Goal: Task Accomplishment & Management: Complete application form

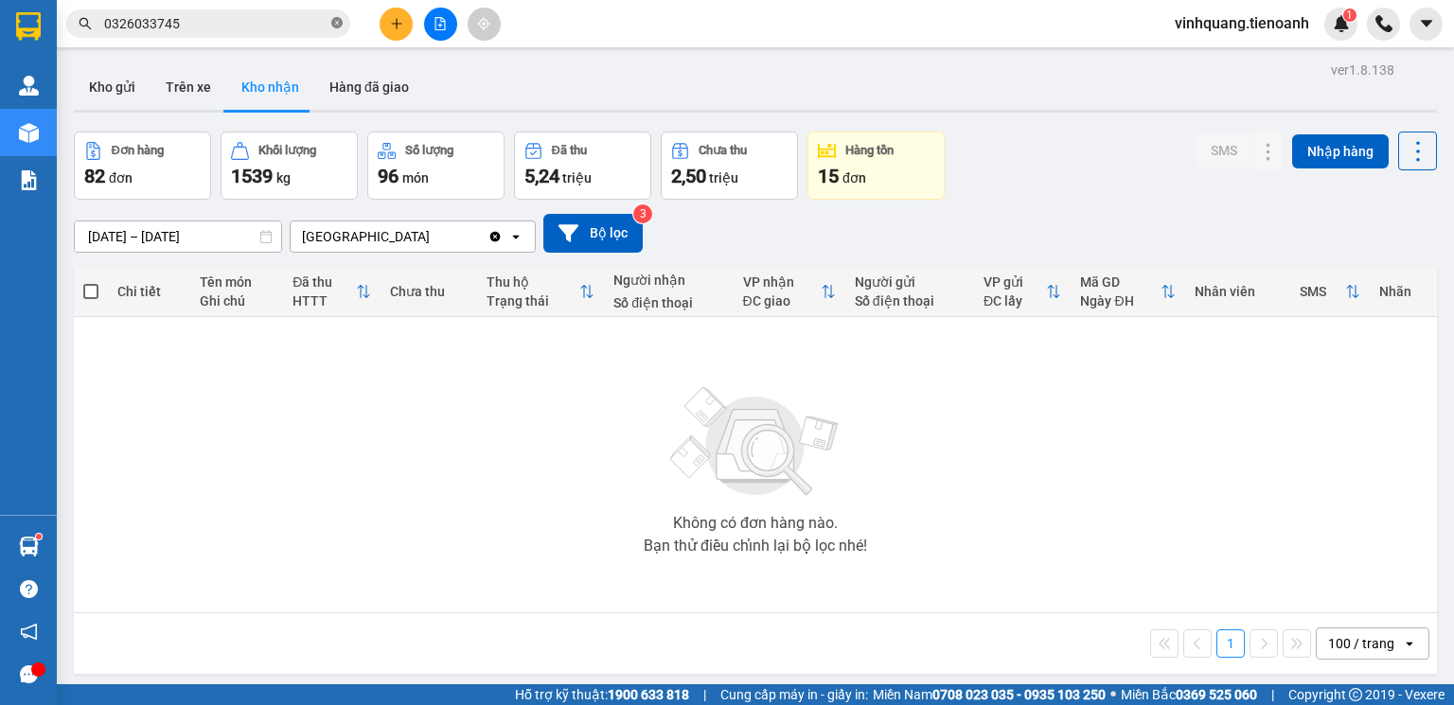
click at [333, 24] on icon "close-circle" at bounding box center [336, 22] width 11 height 11
click at [262, 24] on input "text" at bounding box center [215, 23] width 223 height 21
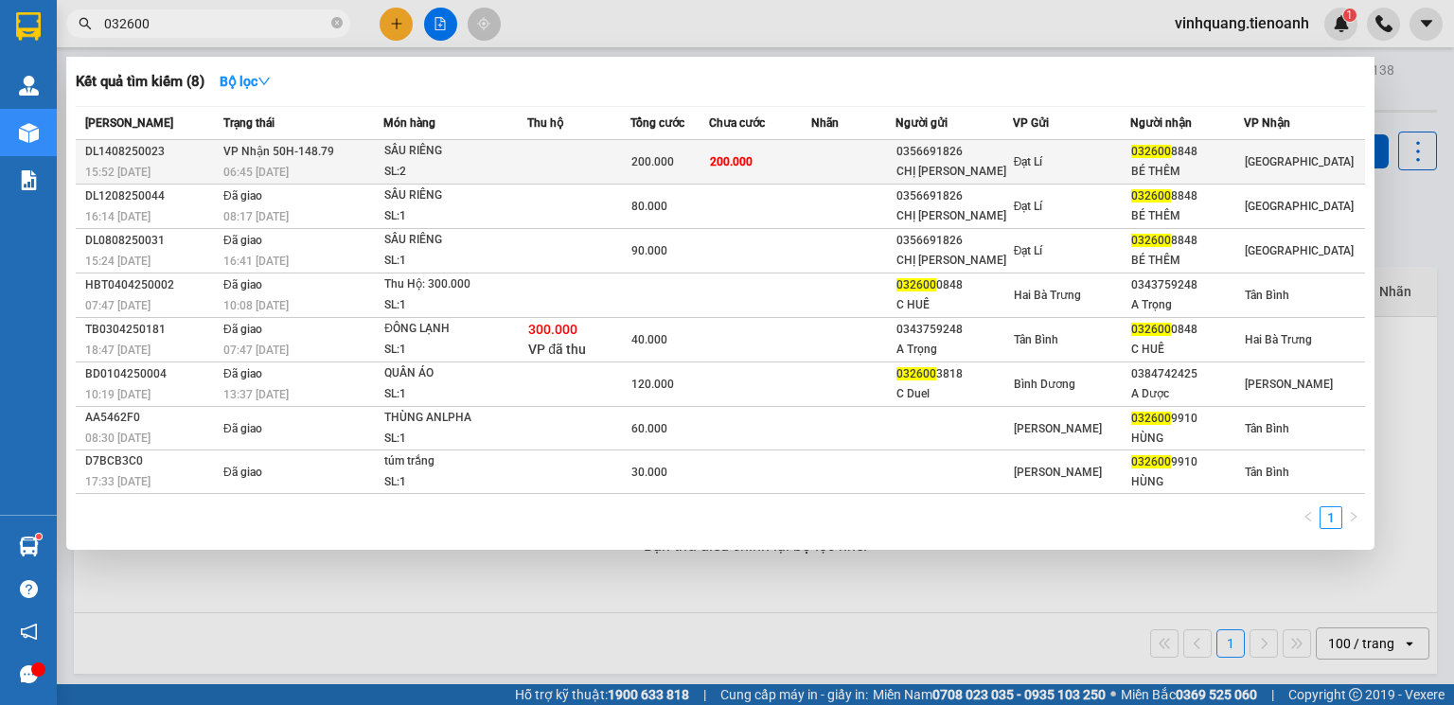
type input "032600"
click at [514, 174] on div "SL: 2" at bounding box center [455, 172] width 142 height 21
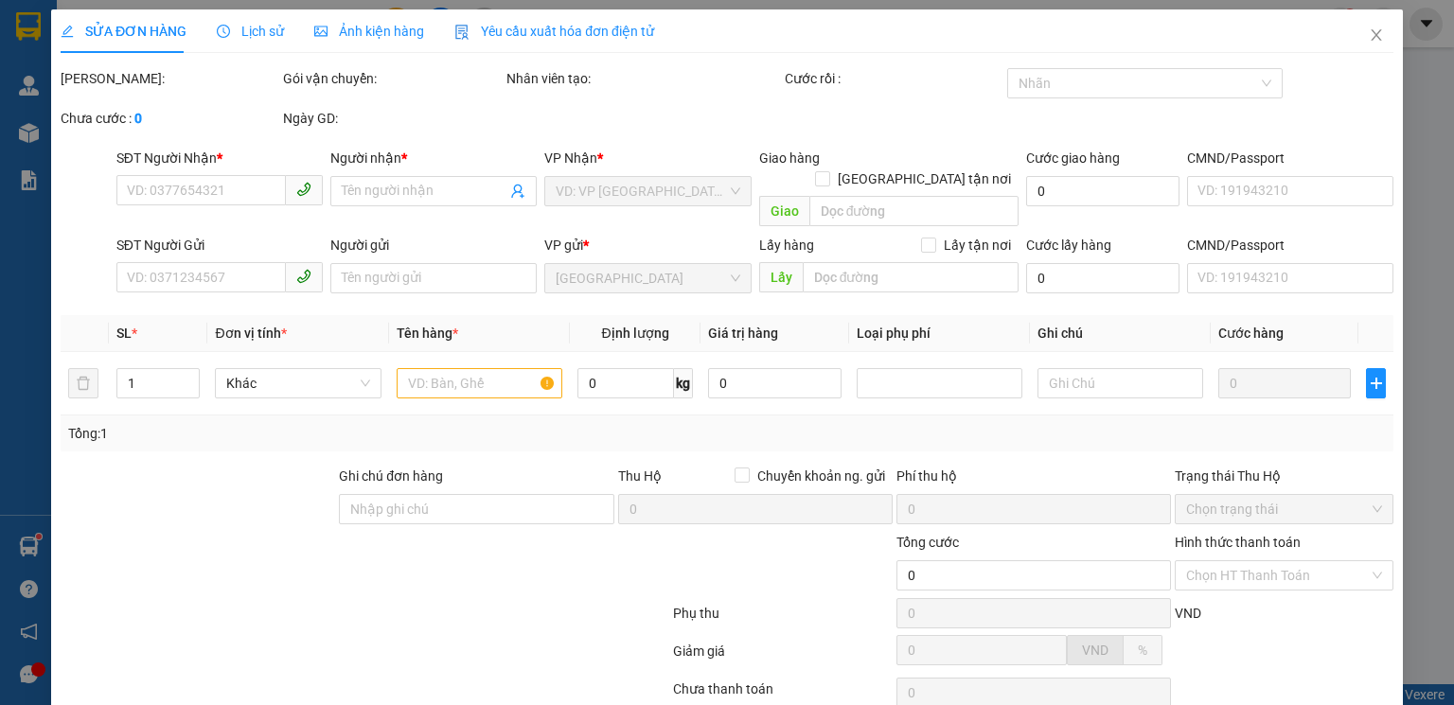
type input "0326008848"
type input "BÉ THÊM"
type input "0356691826"
type input "CHỊ [PERSON_NAME]"
type input "200.000"
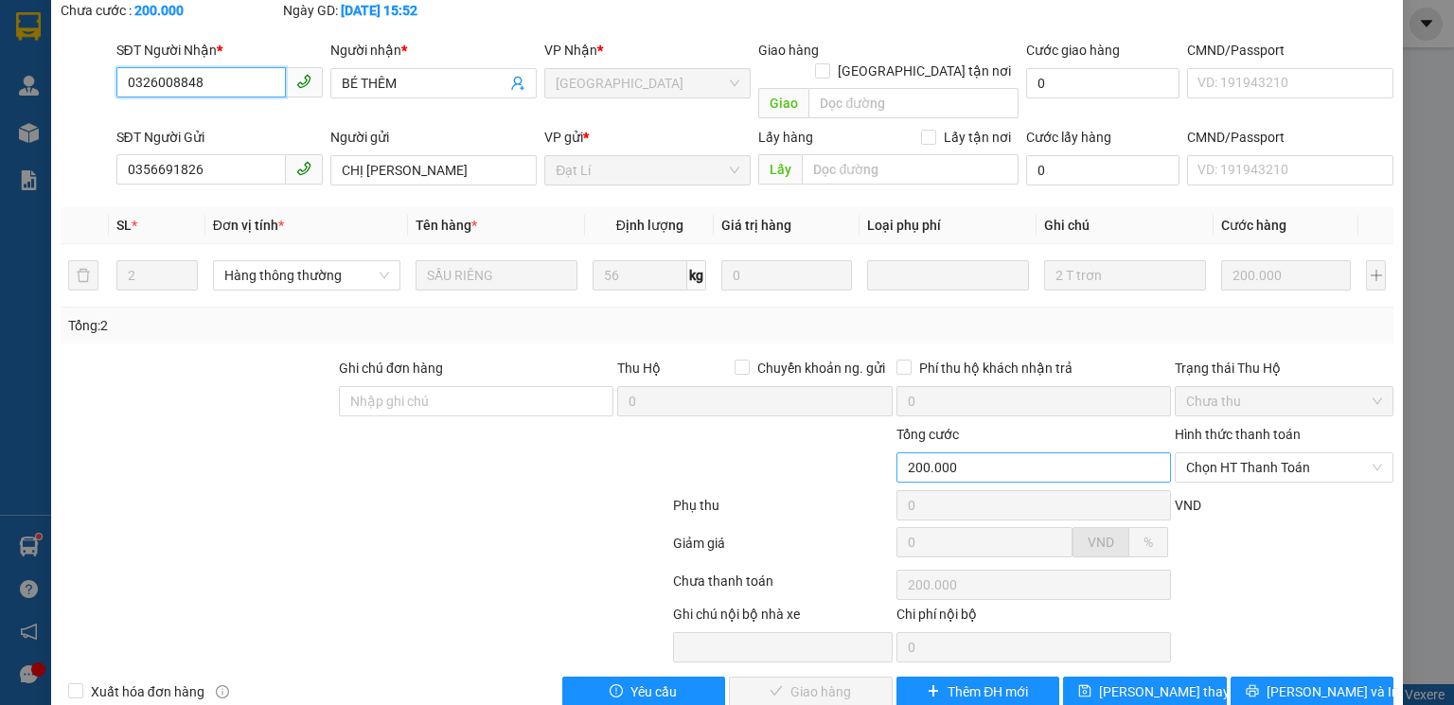
scroll to position [126, 0]
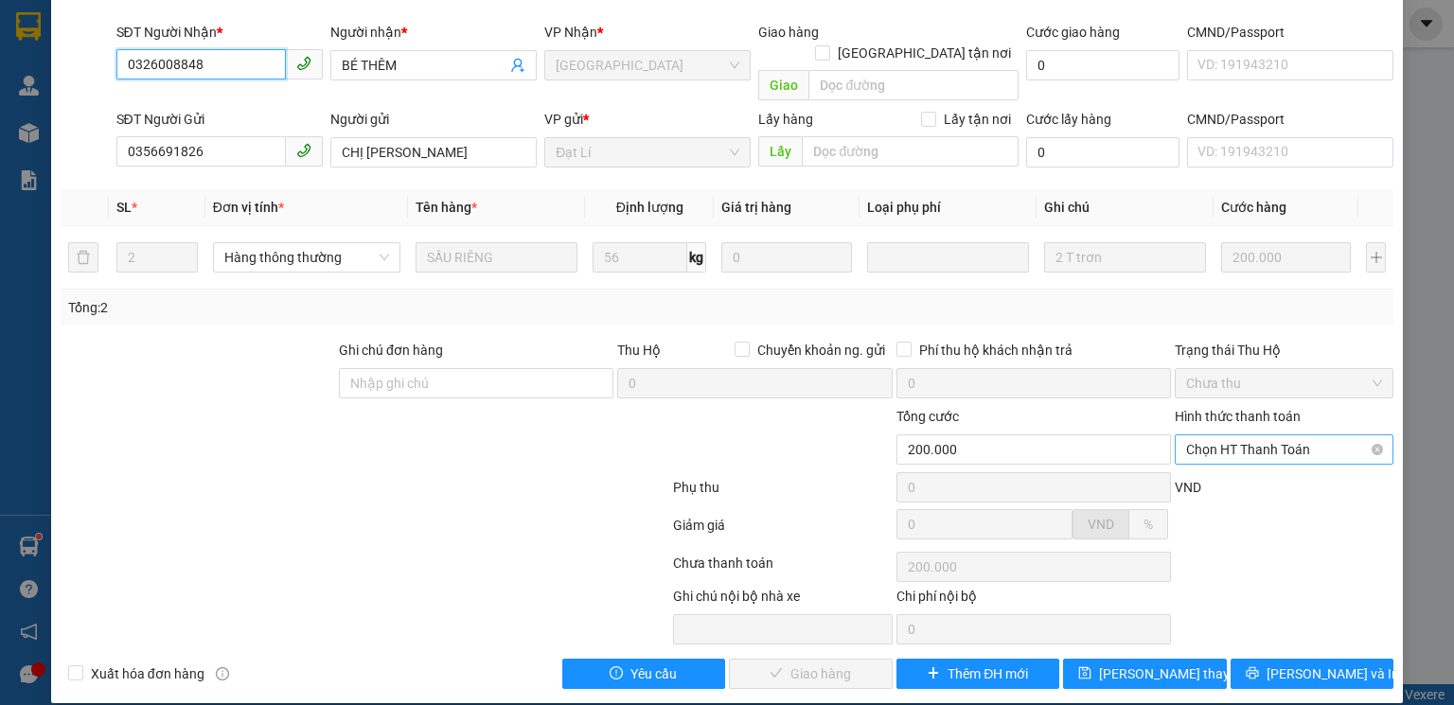
click at [1245, 435] on span "Chọn HT Thanh Toán" at bounding box center [1284, 449] width 196 height 28
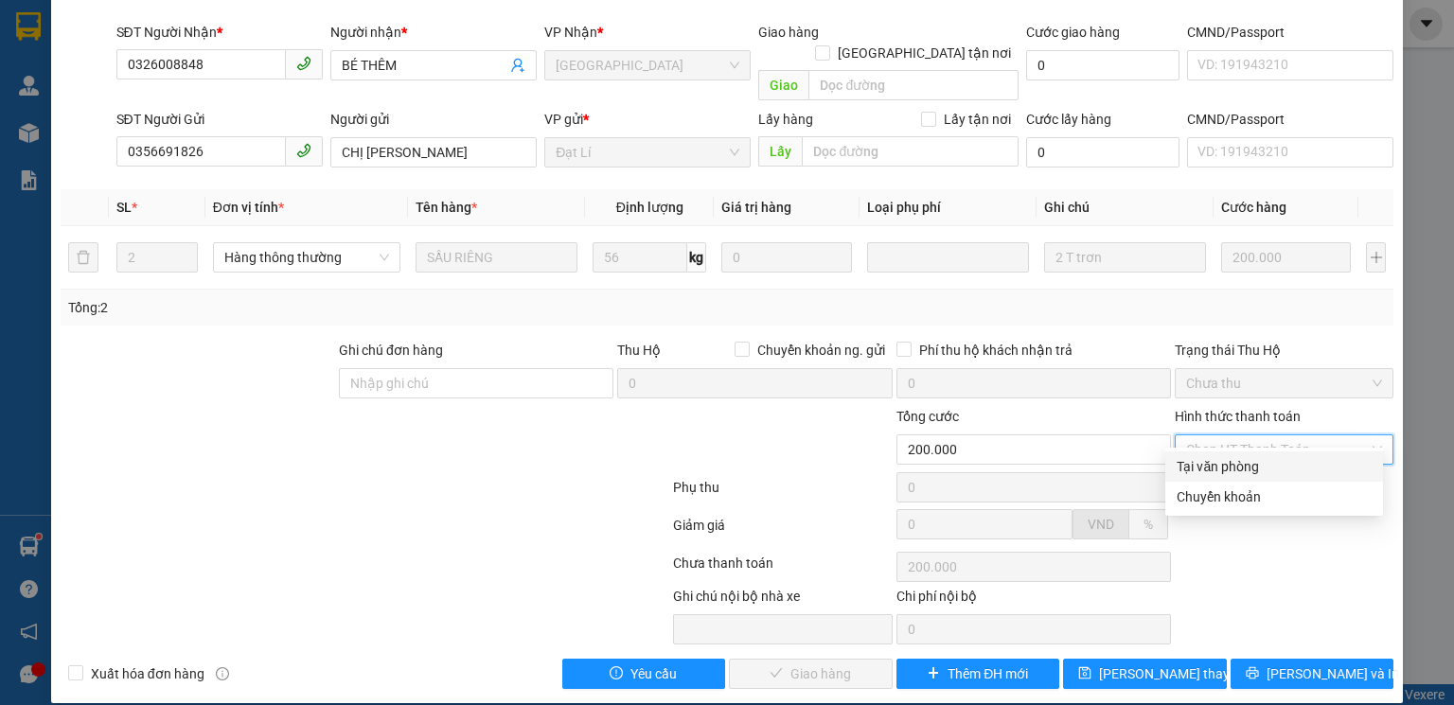
drag, startPoint x: 1219, startPoint y: 472, endPoint x: 1219, endPoint y: 462, distance: 10.4
click at [1219, 471] on div "Tại văn phòng" at bounding box center [1274, 466] width 195 height 21
type input "0"
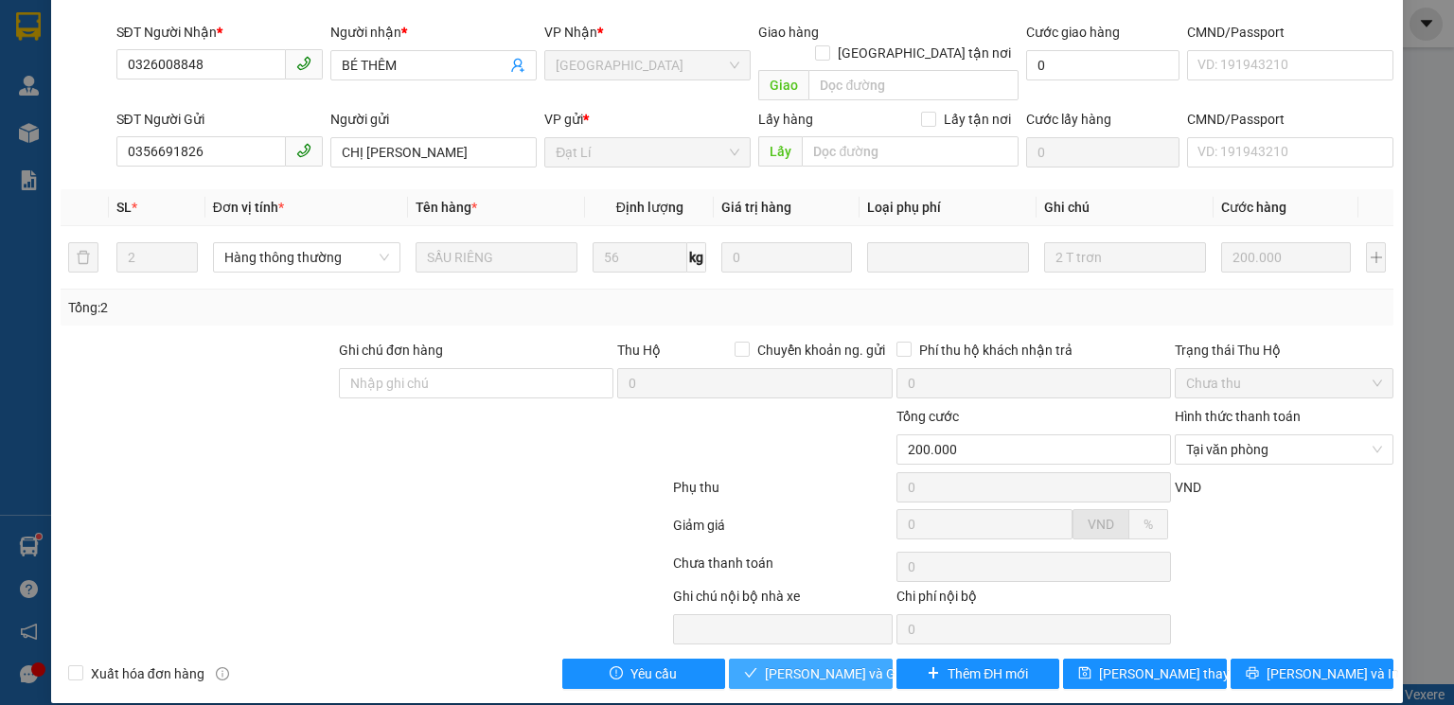
click at [855, 664] on span "[PERSON_NAME] và Giao hàng" at bounding box center [856, 674] width 182 height 21
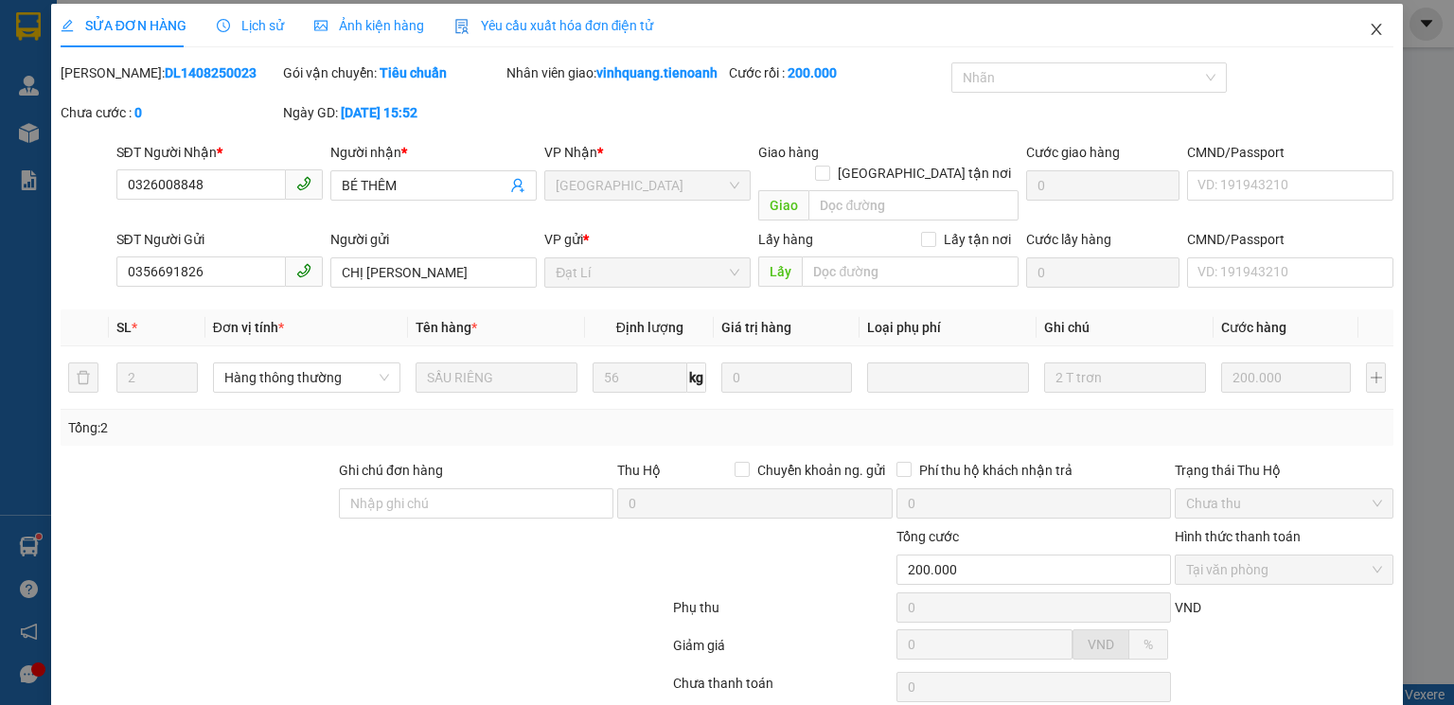
scroll to position [0, 0]
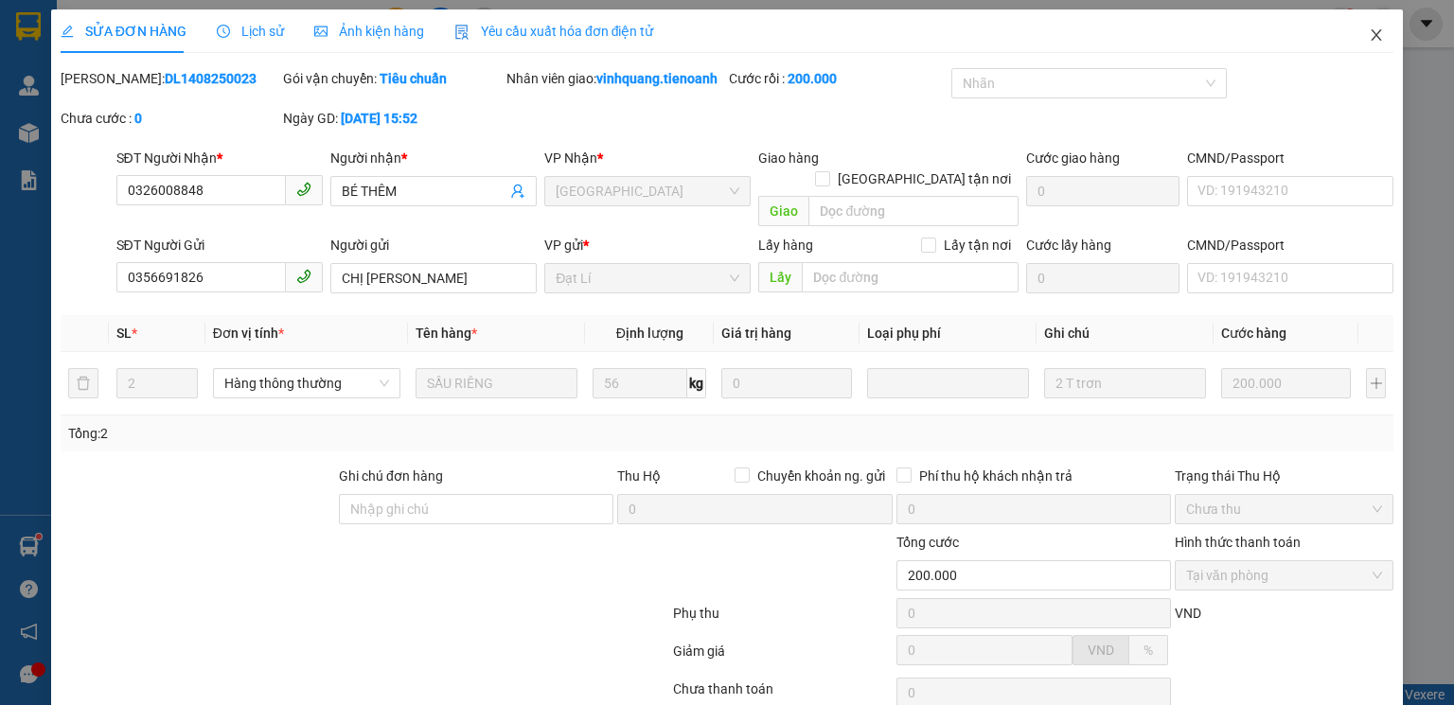
click at [1369, 37] on icon "close" at bounding box center [1376, 34] width 15 height 15
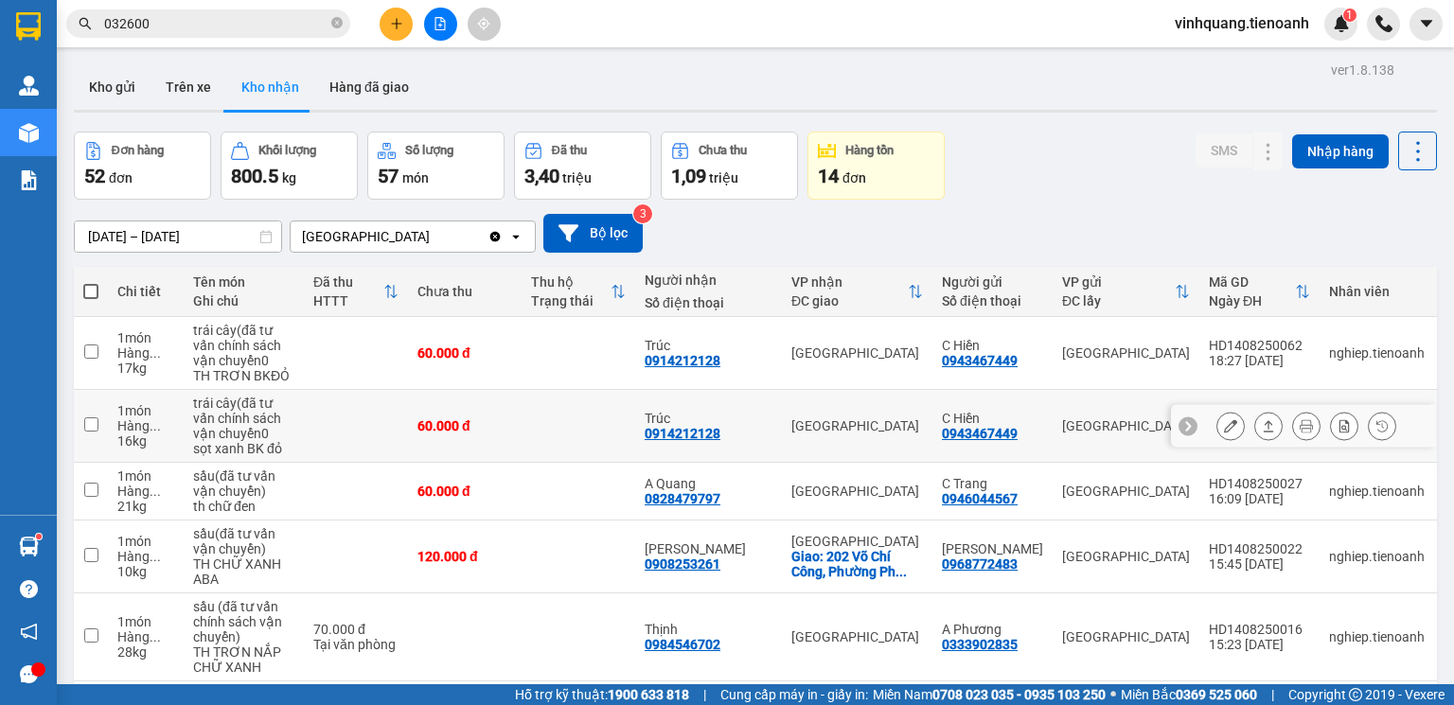
scroll to position [454, 0]
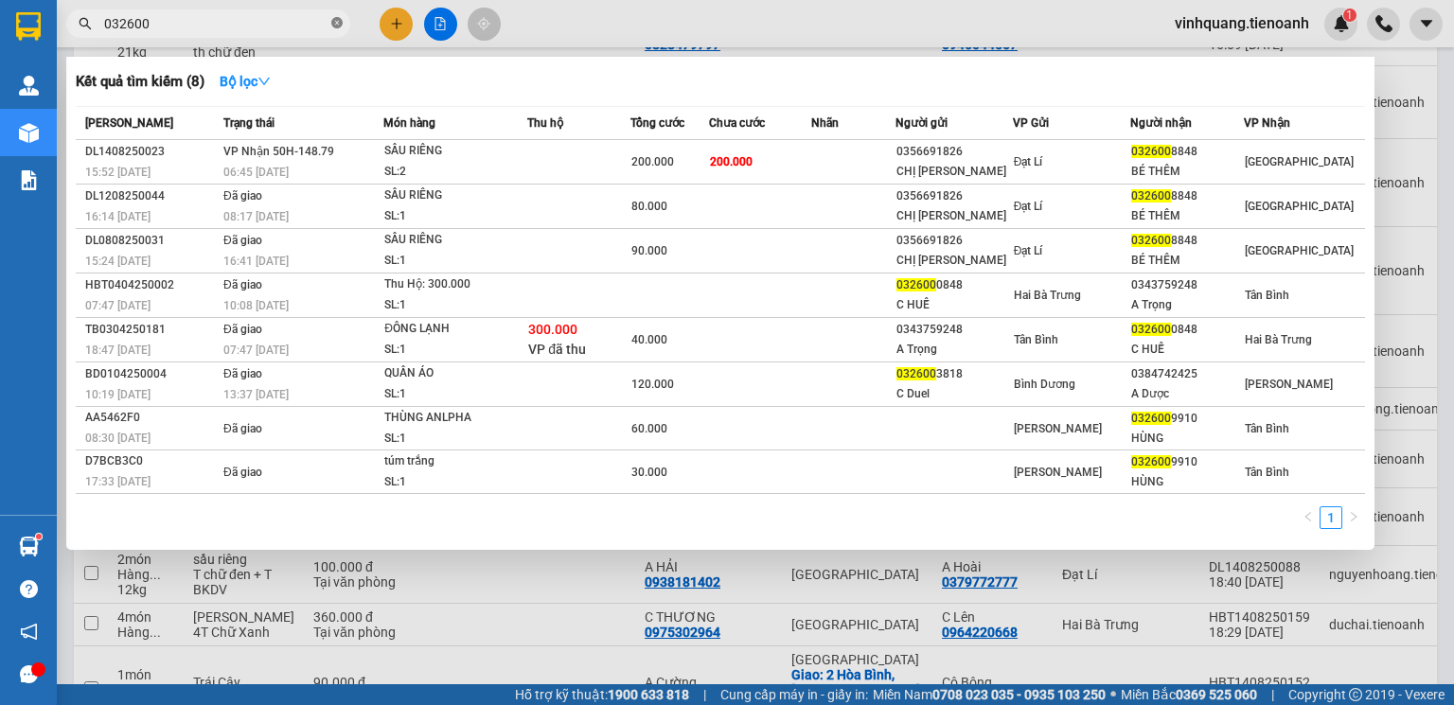
click at [332, 26] on icon "close-circle" at bounding box center [336, 22] width 11 height 11
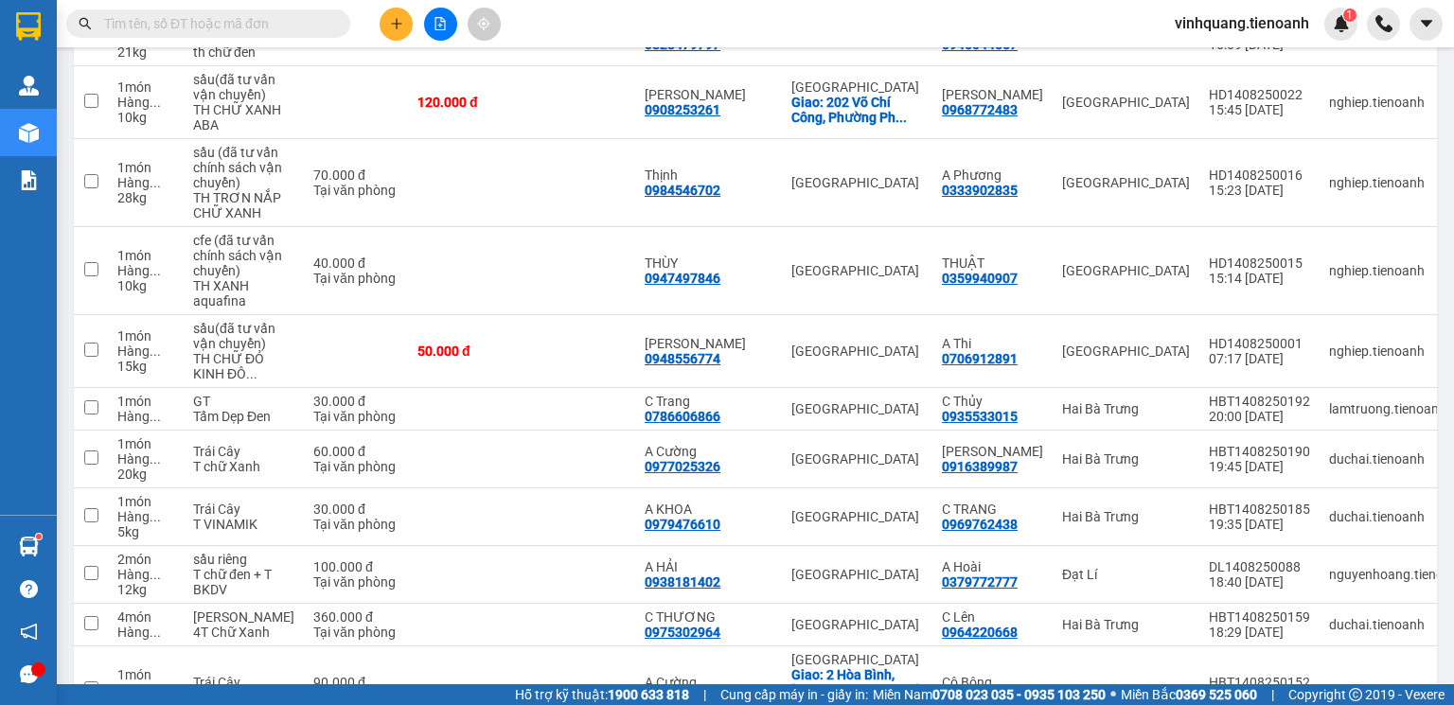
drag, startPoint x: 285, startPoint y: 27, endPoint x: 295, endPoint y: 21, distance: 11.9
click at [288, 27] on input "text" at bounding box center [215, 23] width 223 height 21
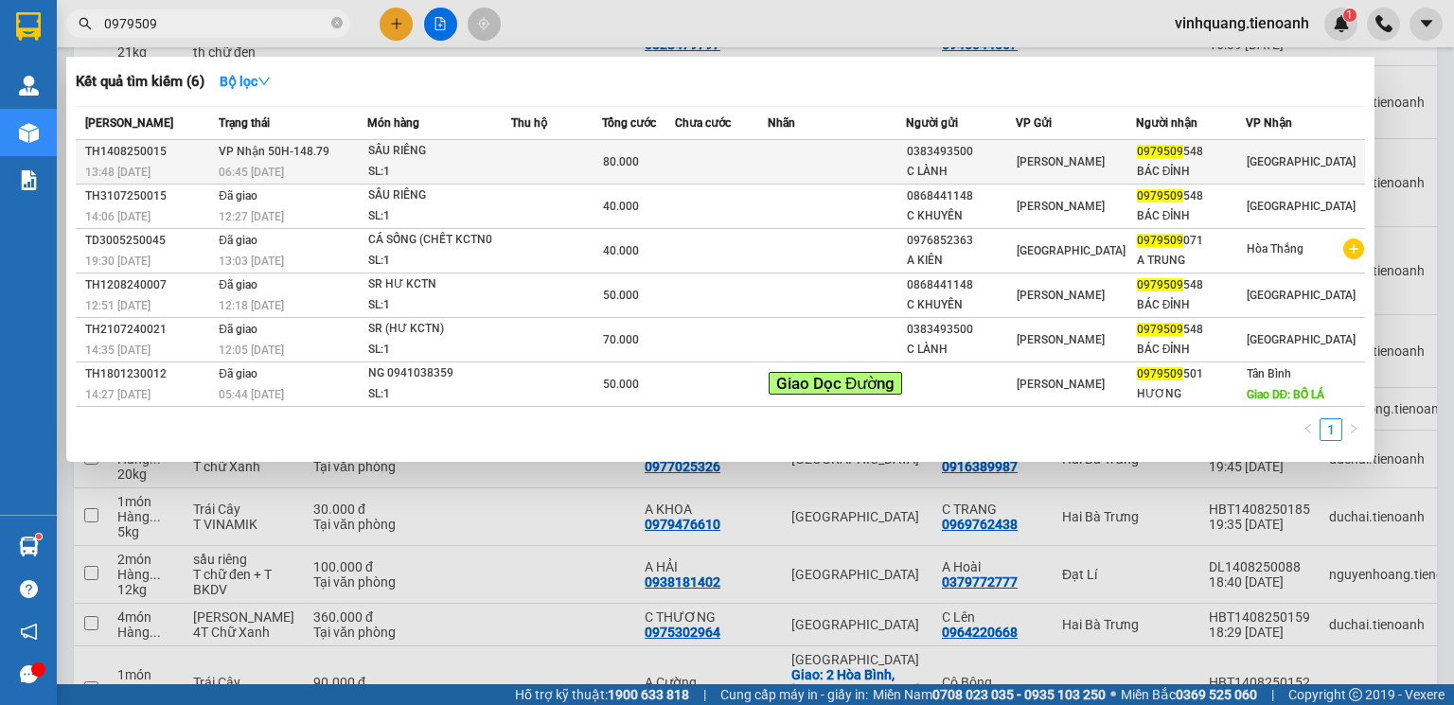
type input "0979509"
click at [575, 169] on td at bounding box center [556, 162] width 91 height 44
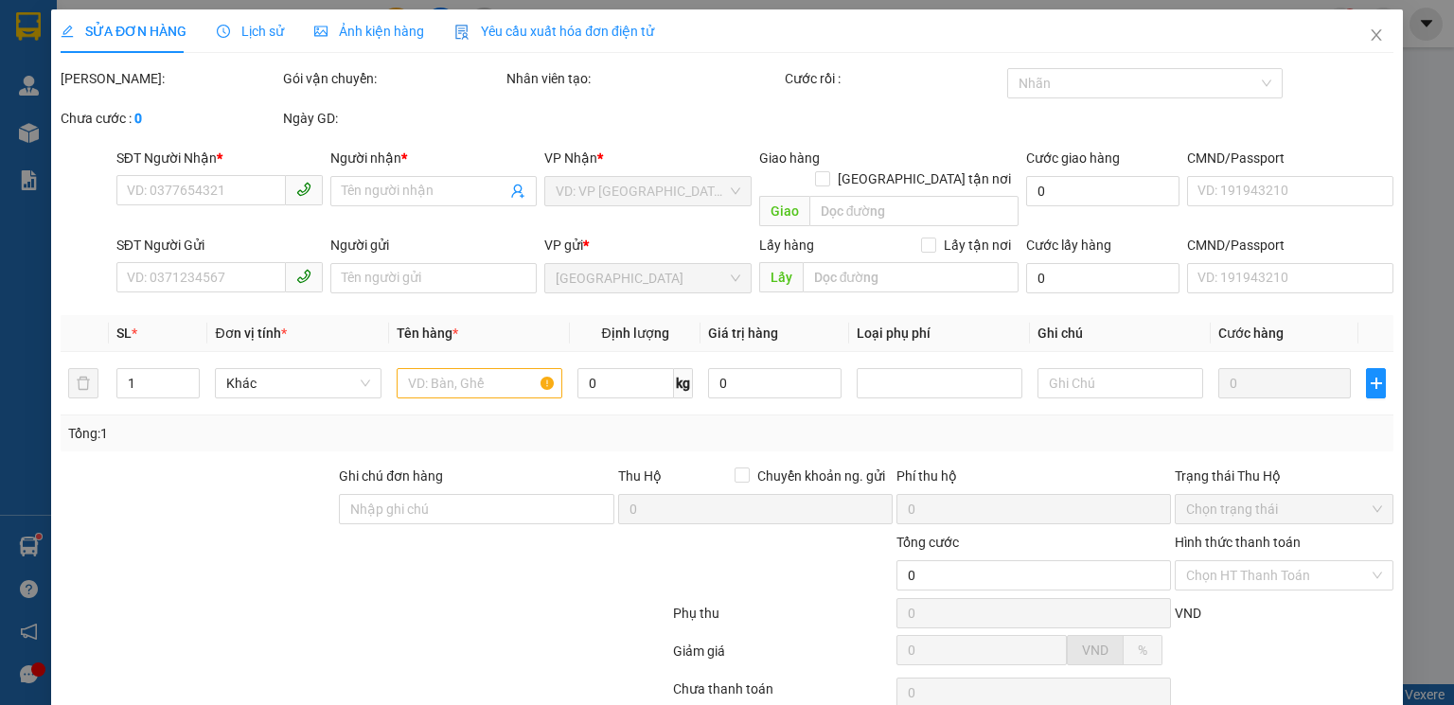
type input "0979509548"
type input "BÁC ĐỈNH"
type input "0383493500"
type input "C LÀNH"
type input "80.000"
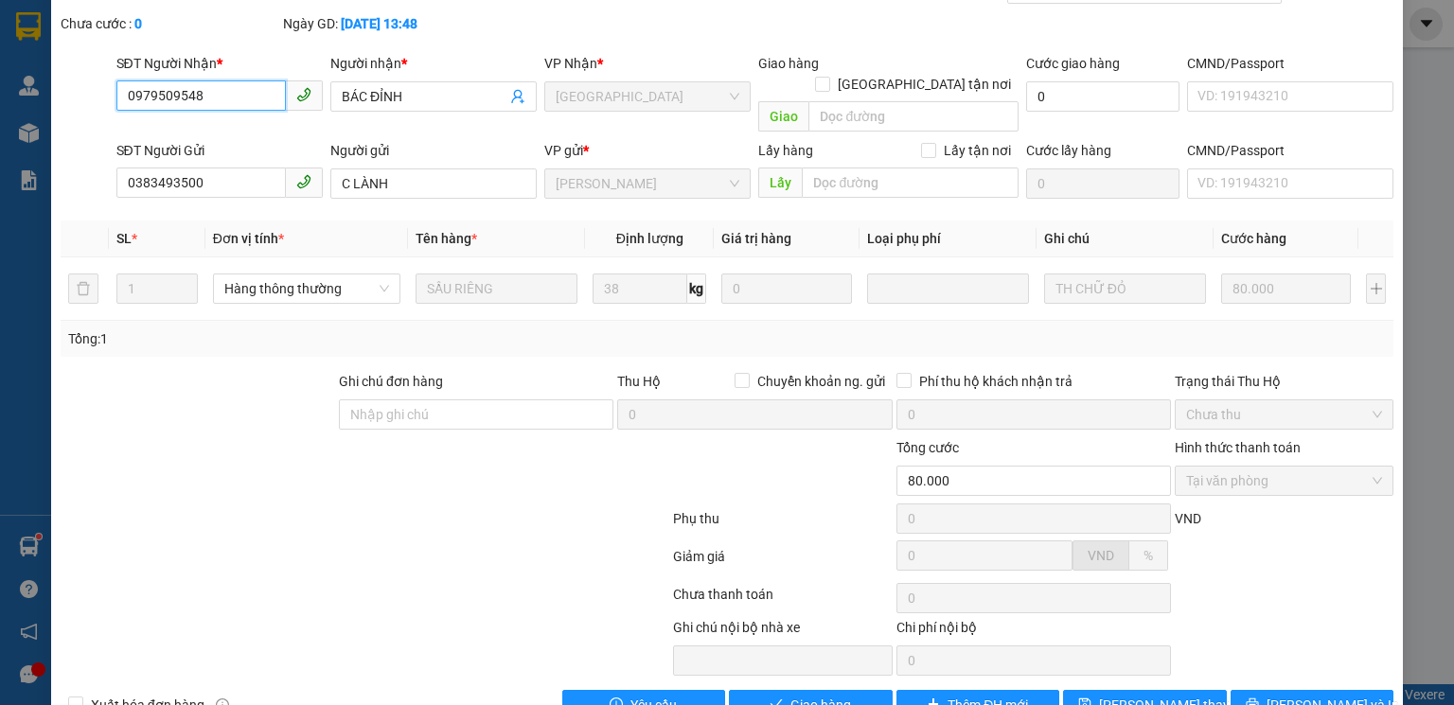
scroll to position [126, 0]
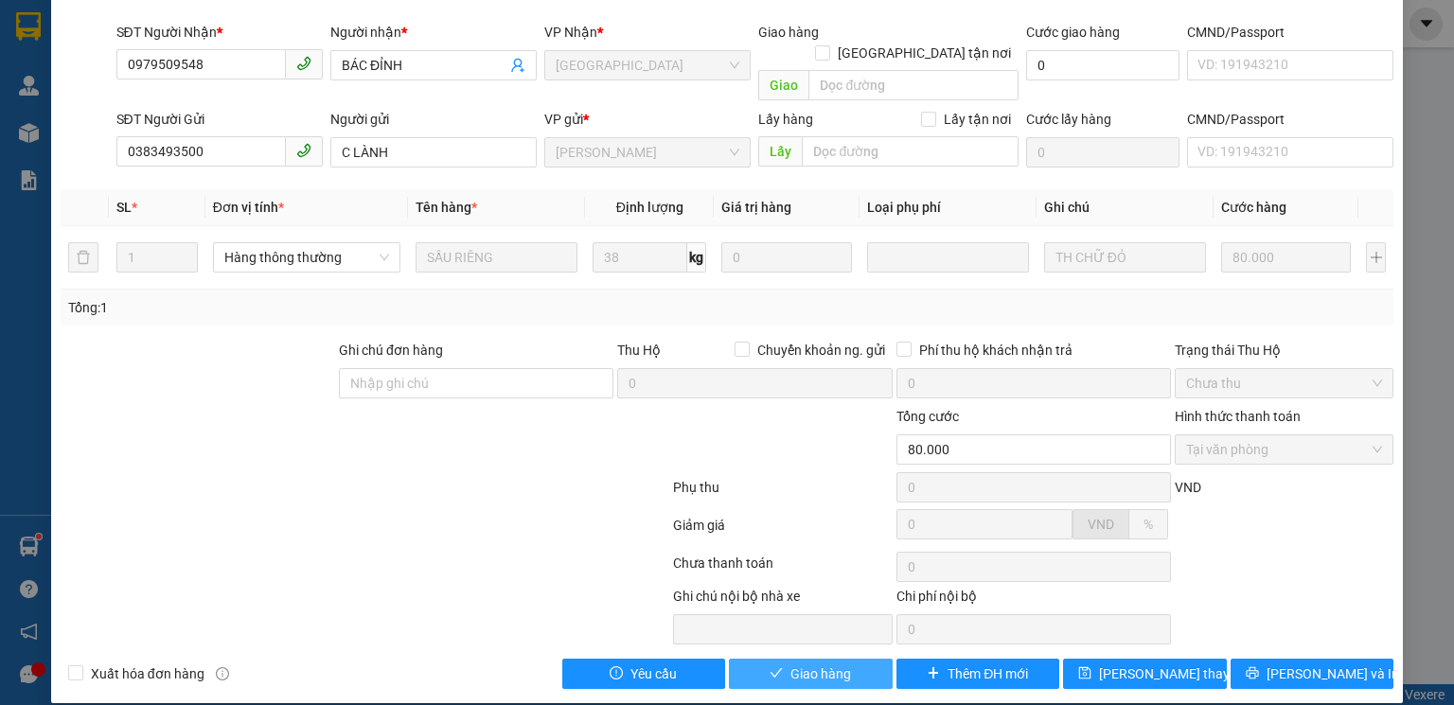
click at [829, 664] on span "Giao hàng" at bounding box center [820, 674] width 61 height 21
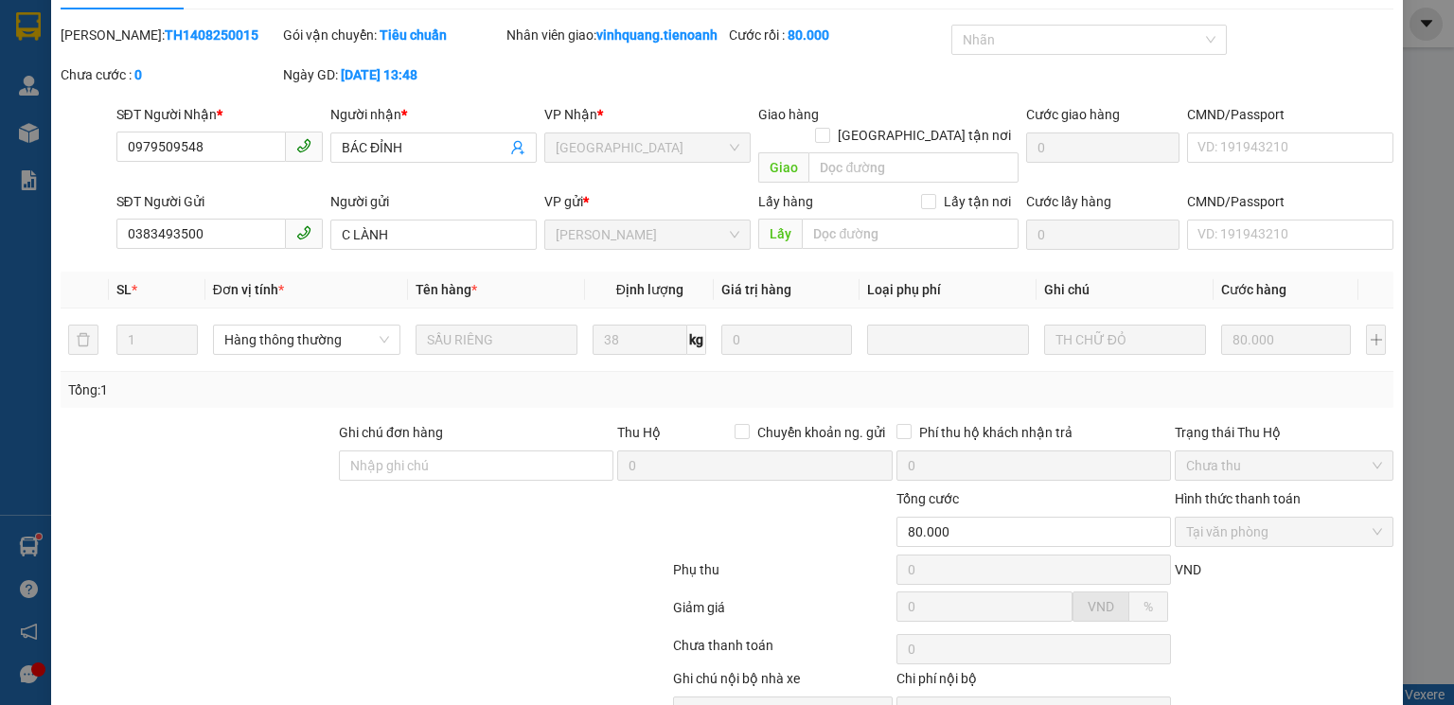
scroll to position [0, 0]
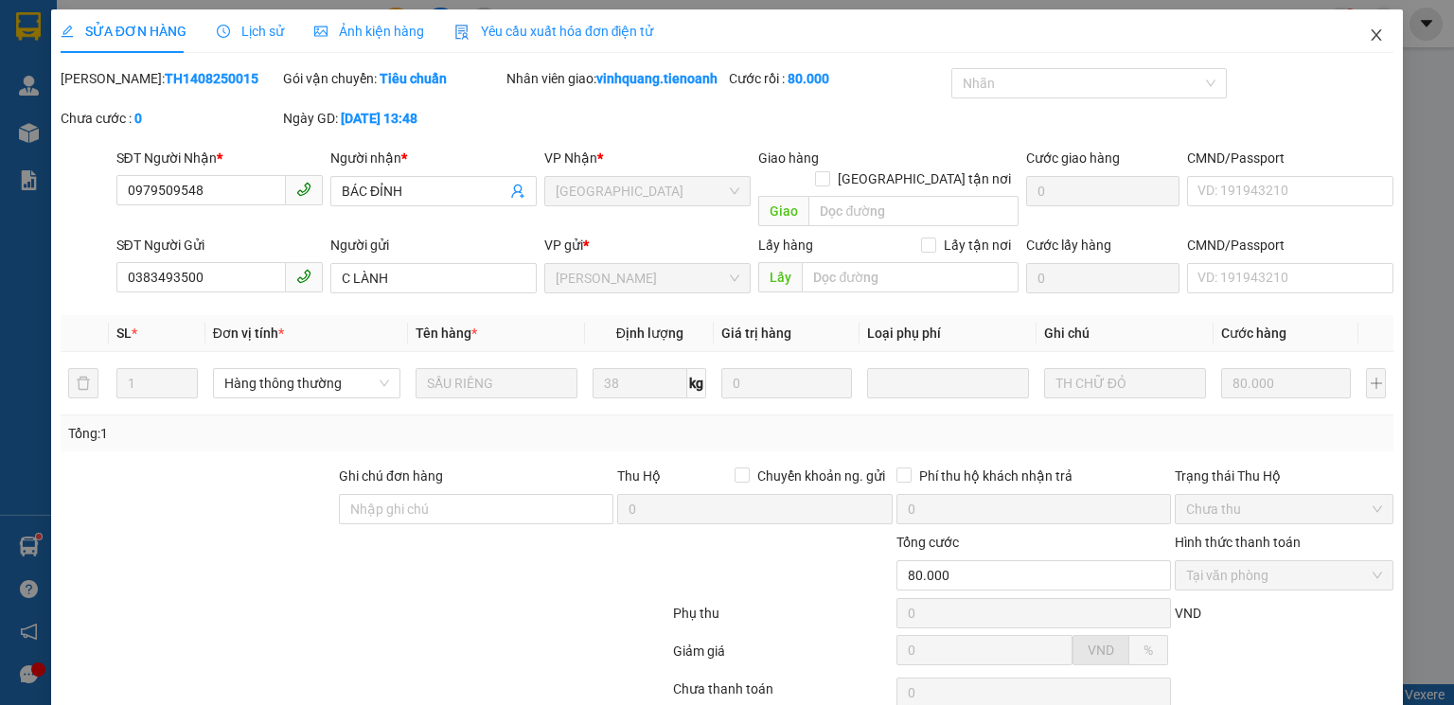
click at [1369, 32] on icon "close" at bounding box center [1376, 34] width 15 height 15
click at [1367, 31] on div at bounding box center [1383, 24] width 33 height 33
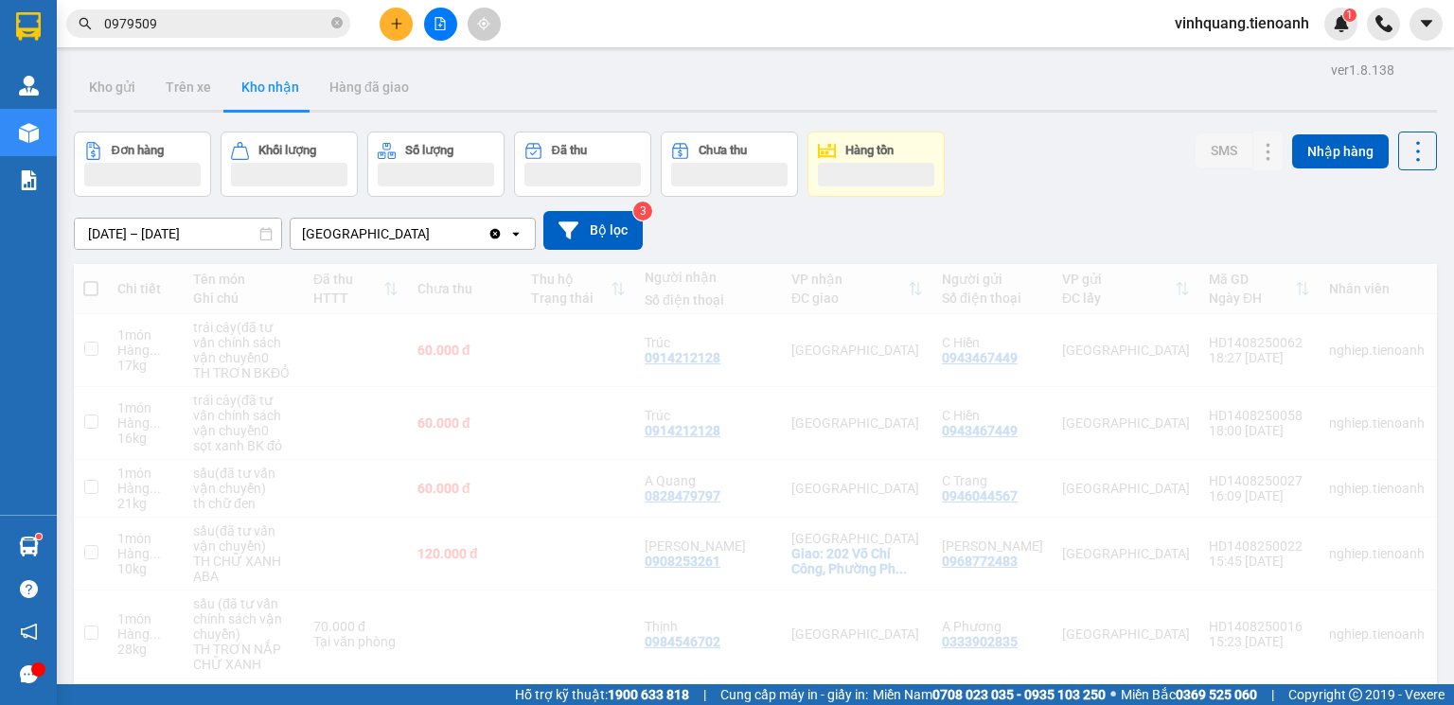
click at [1367, 36] on div at bounding box center [1383, 24] width 33 height 33
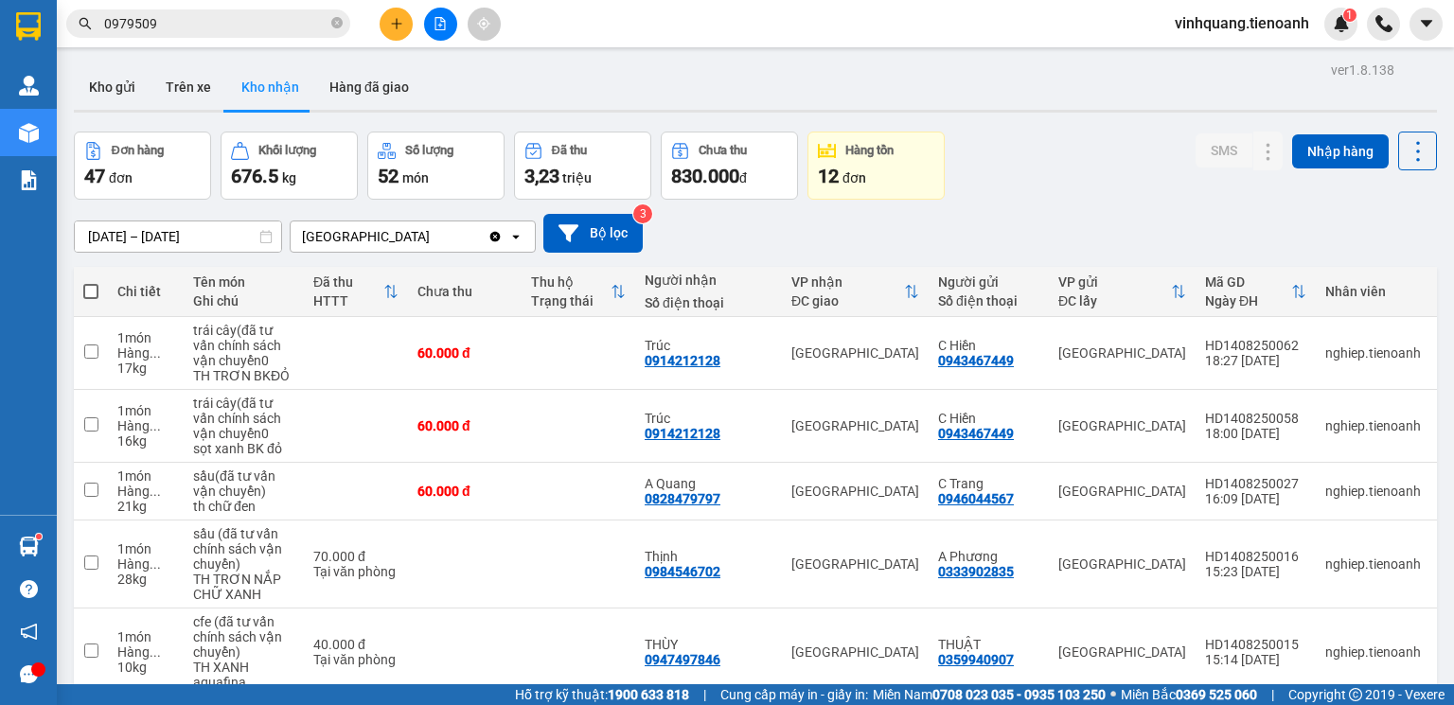
click at [337, 23] on icon "close-circle" at bounding box center [336, 22] width 11 height 11
click at [256, 30] on input "text" at bounding box center [215, 23] width 223 height 21
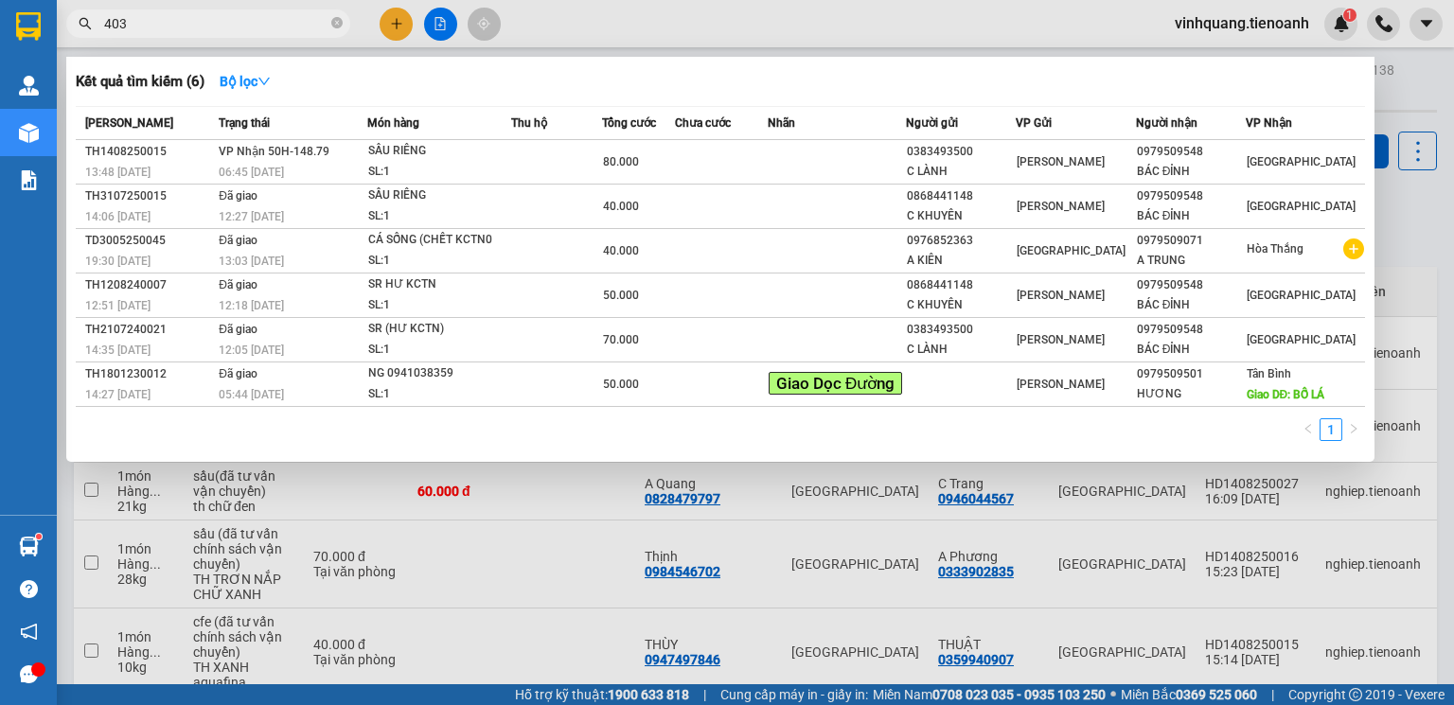
type input "4039"
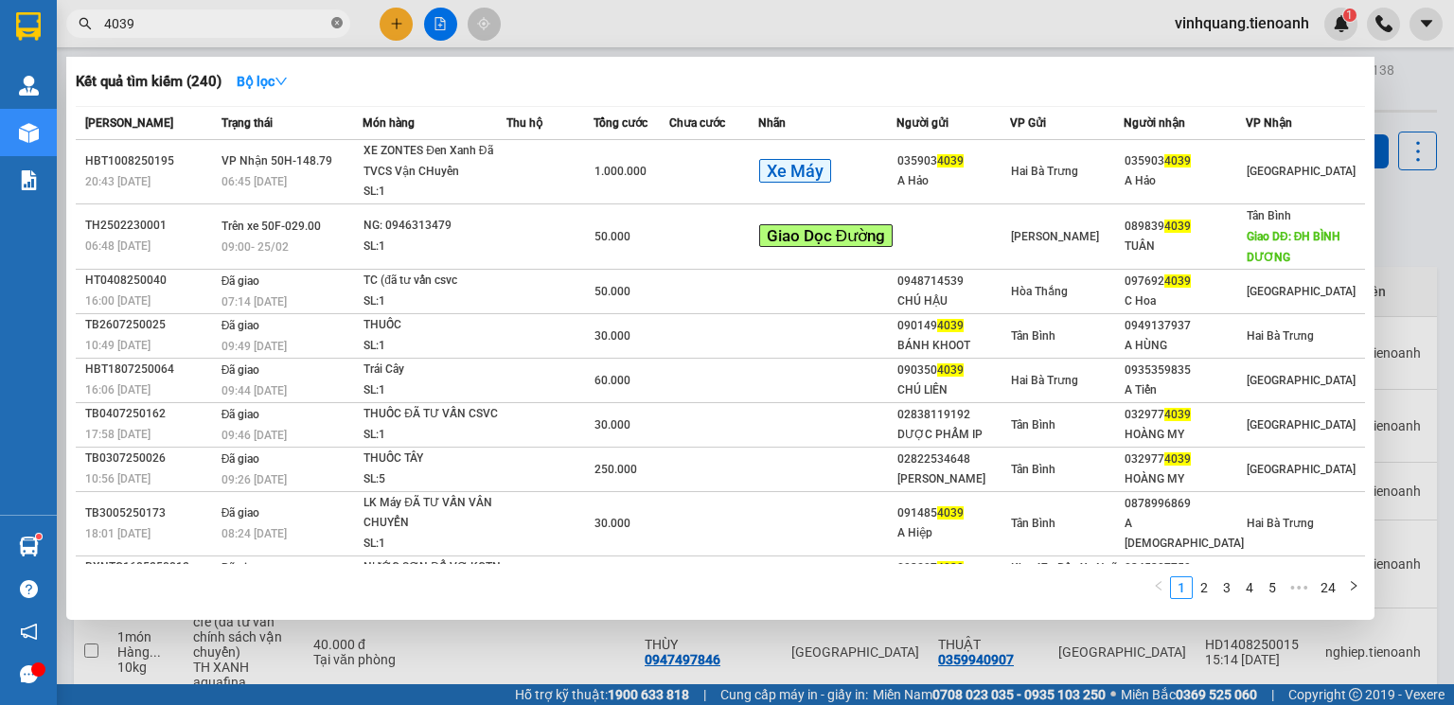
click at [337, 25] on icon "close-circle" at bounding box center [336, 22] width 11 height 11
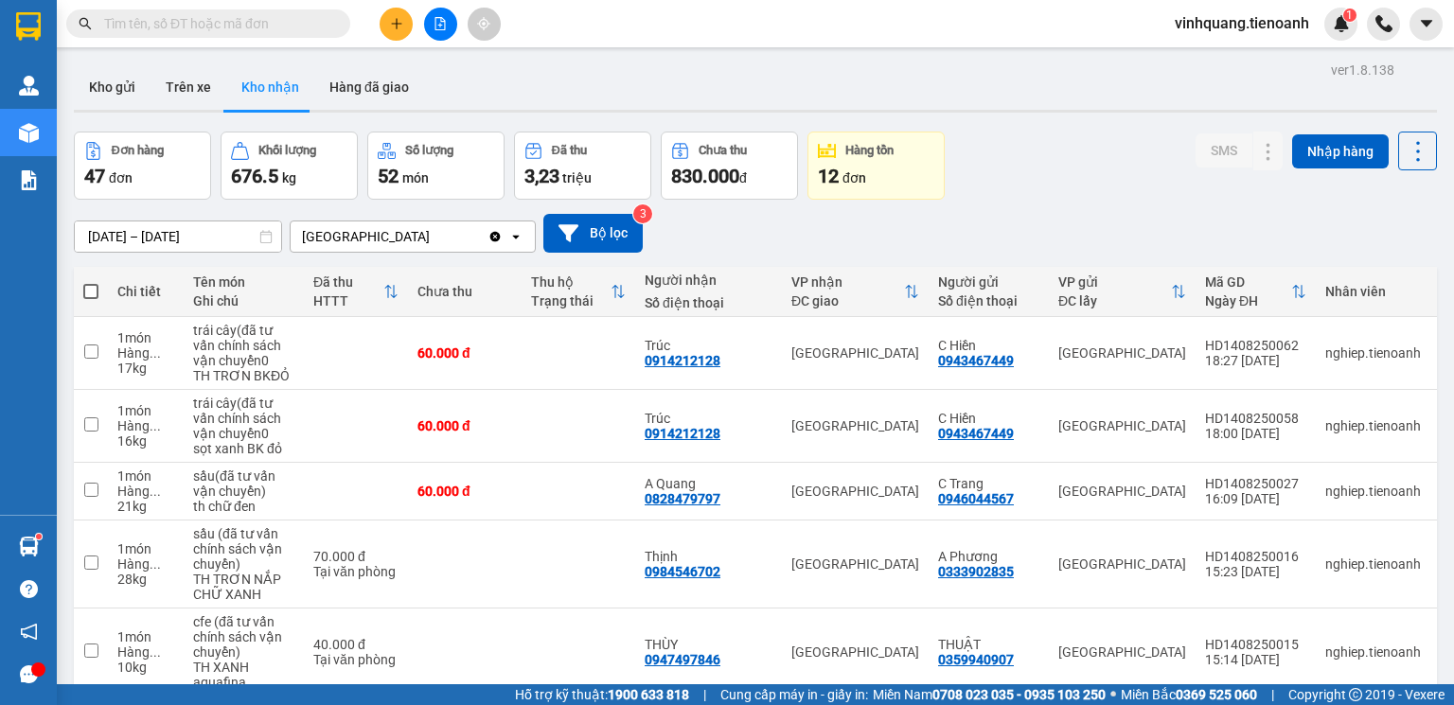
click at [202, 37] on span at bounding box center [208, 23] width 284 height 28
click at [174, 34] on span at bounding box center [208, 23] width 284 height 28
click at [185, 27] on input "text" at bounding box center [215, 23] width 223 height 21
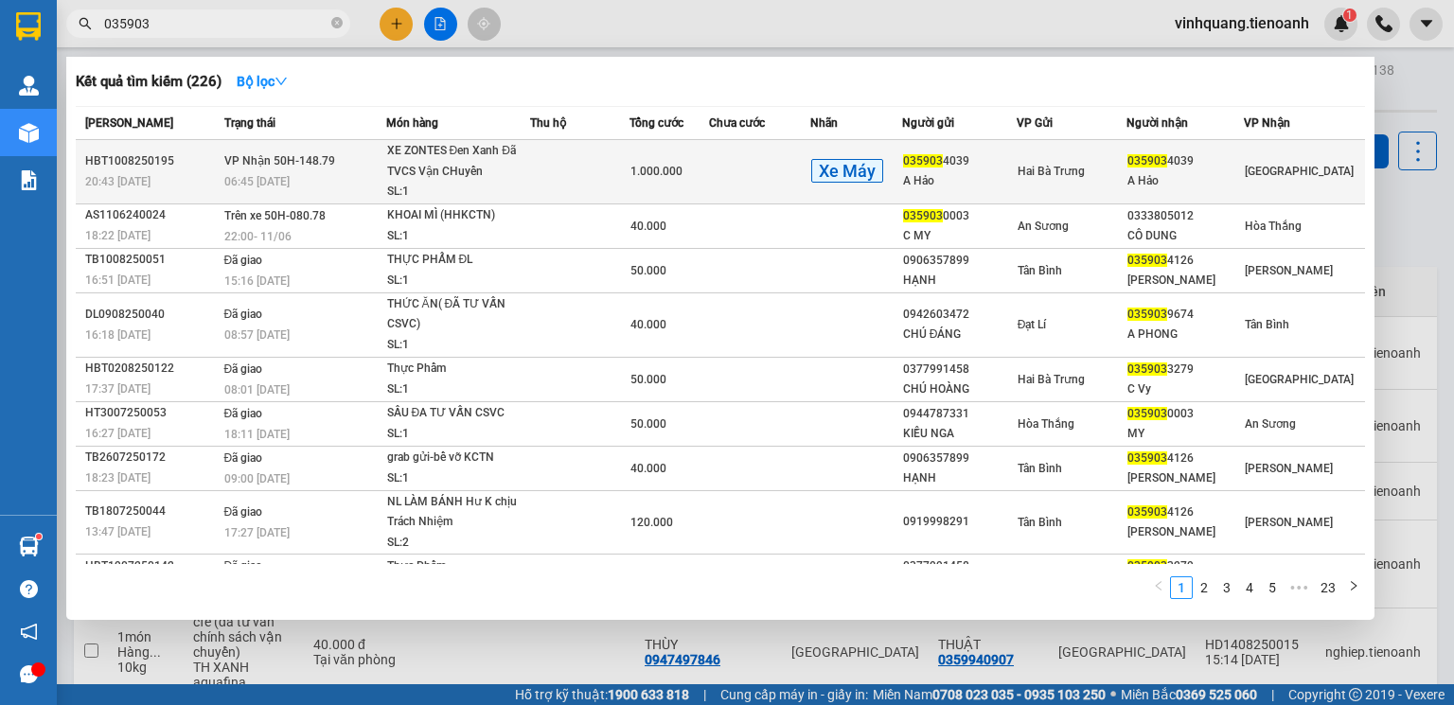
type input "035903"
click at [630, 174] on td "1.000.000" at bounding box center [670, 172] width 80 height 64
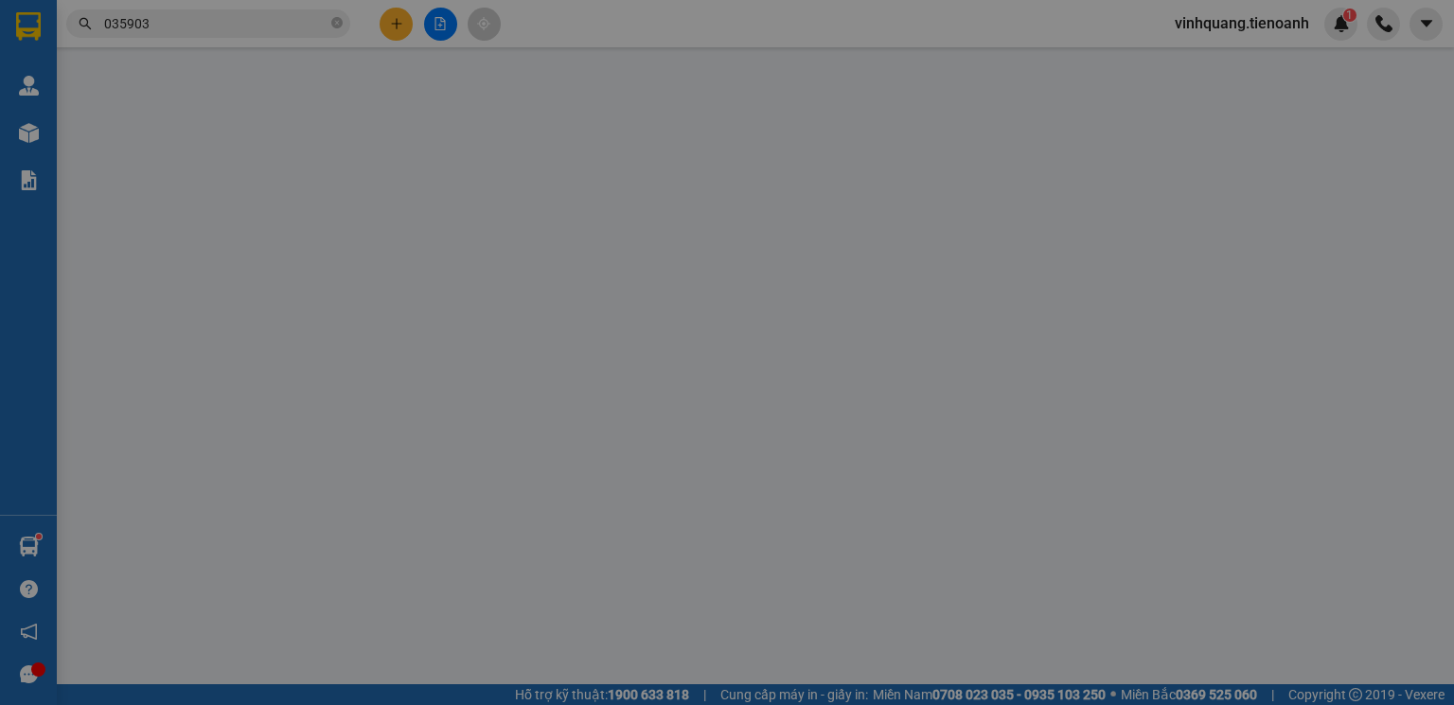
type input "0359034039"
type input "A Hảo"
type input "0359034039"
type input "A Hảo"
type input "1.000.000"
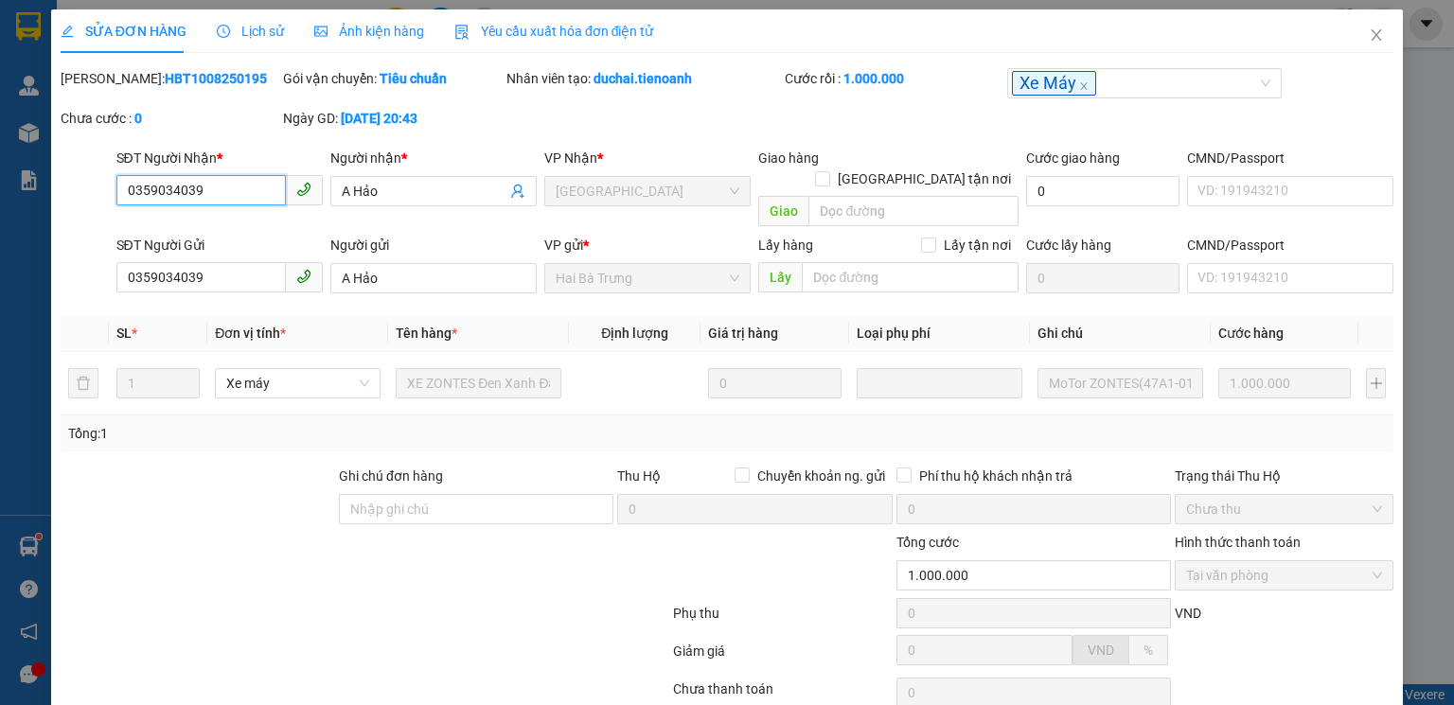
scroll to position [126, 0]
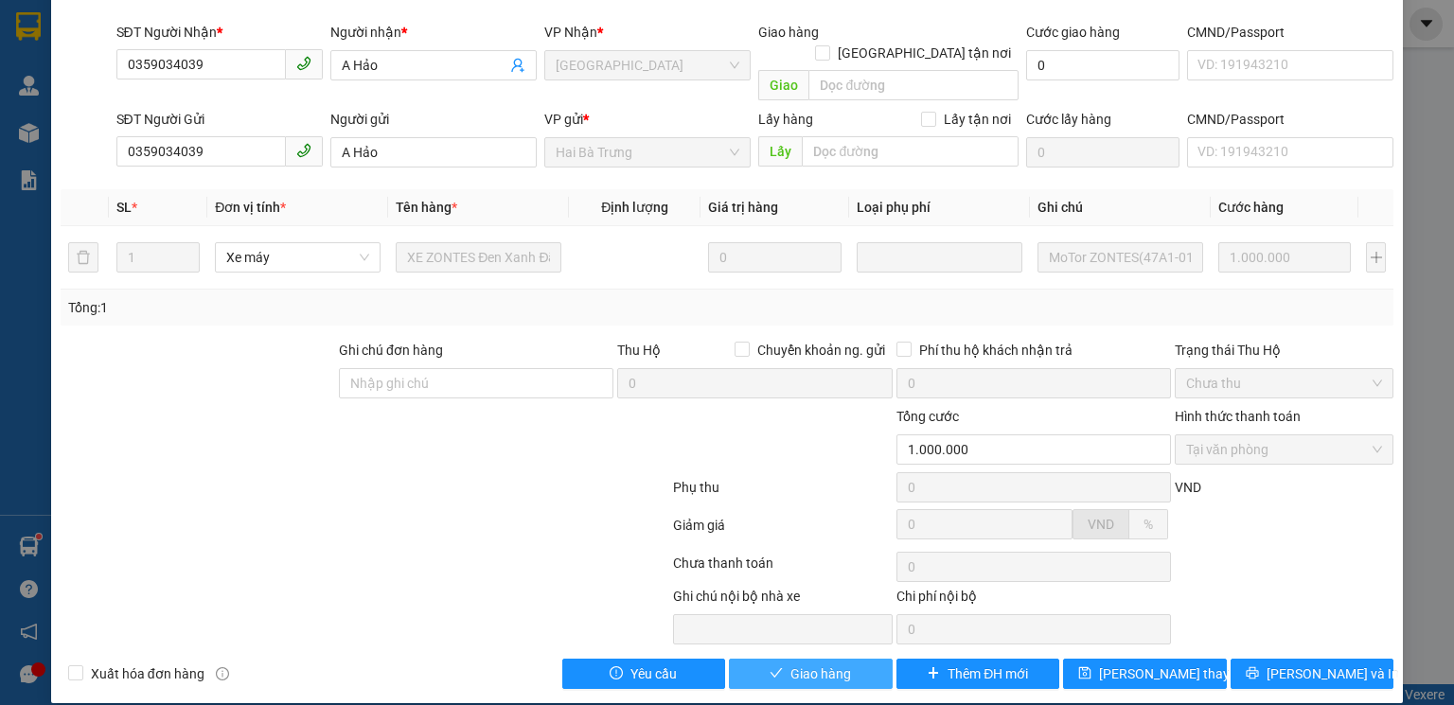
click at [837, 664] on span "Giao hàng" at bounding box center [820, 674] width 61 height 21
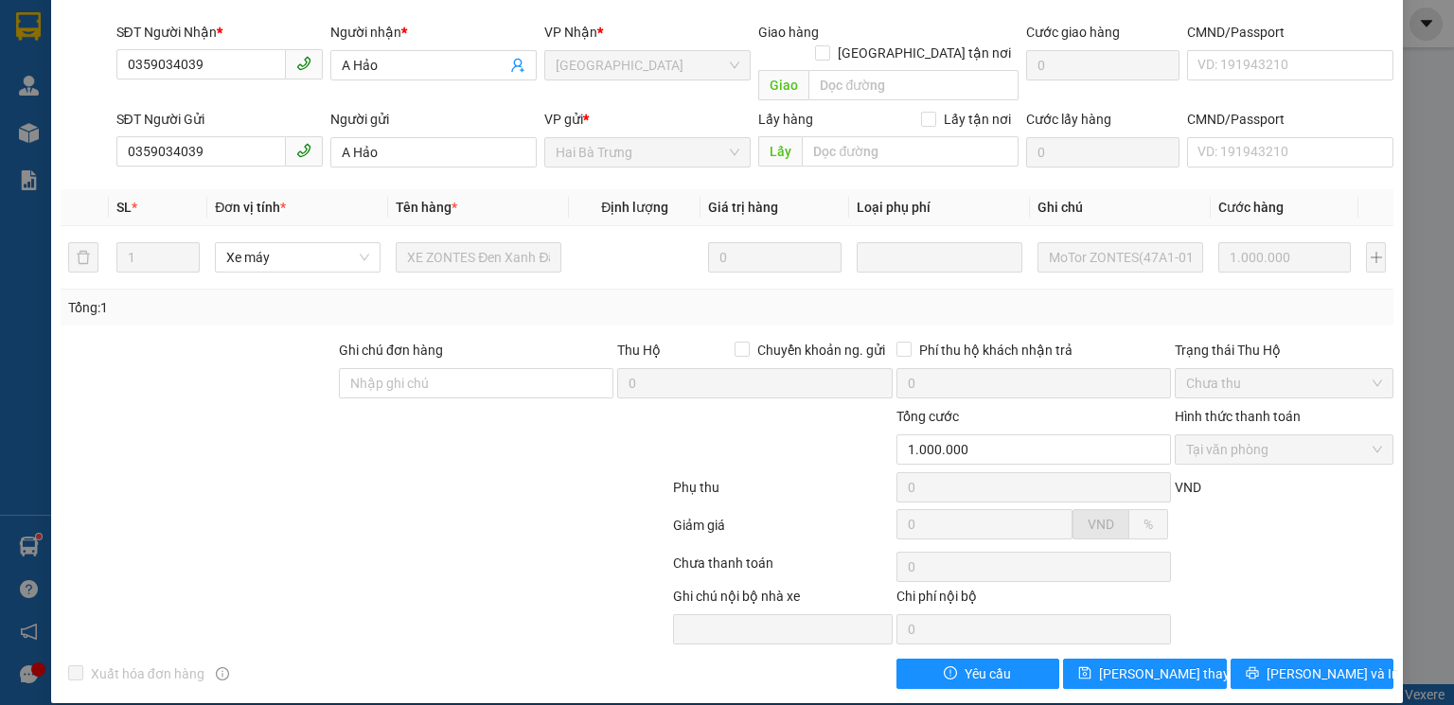
scroll to position [0, 0]
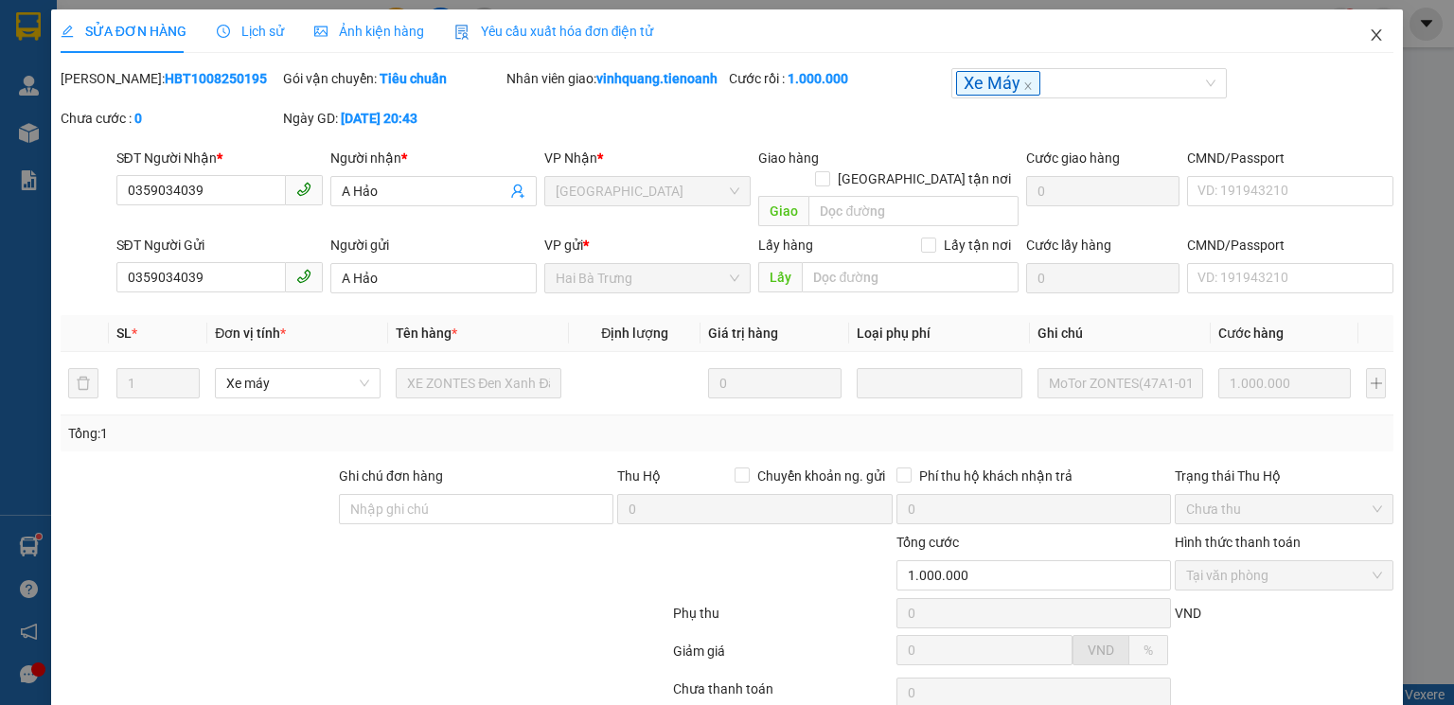
click at [1372, 37] on icon "close" at bounding box center [1377, 34] width 10 height 11
